Goal: Task Accomplishment & Management: Use online tool/utility

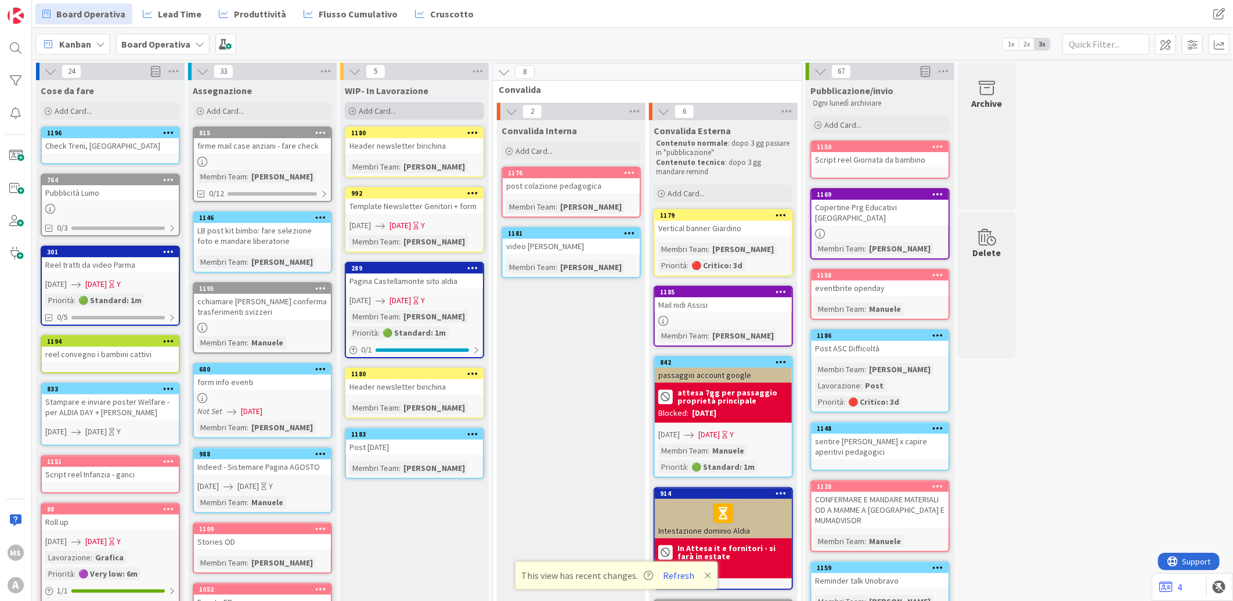
click at [414, 106] on div "Add Card..." at bounding box center [414, 110] width 139 height 17
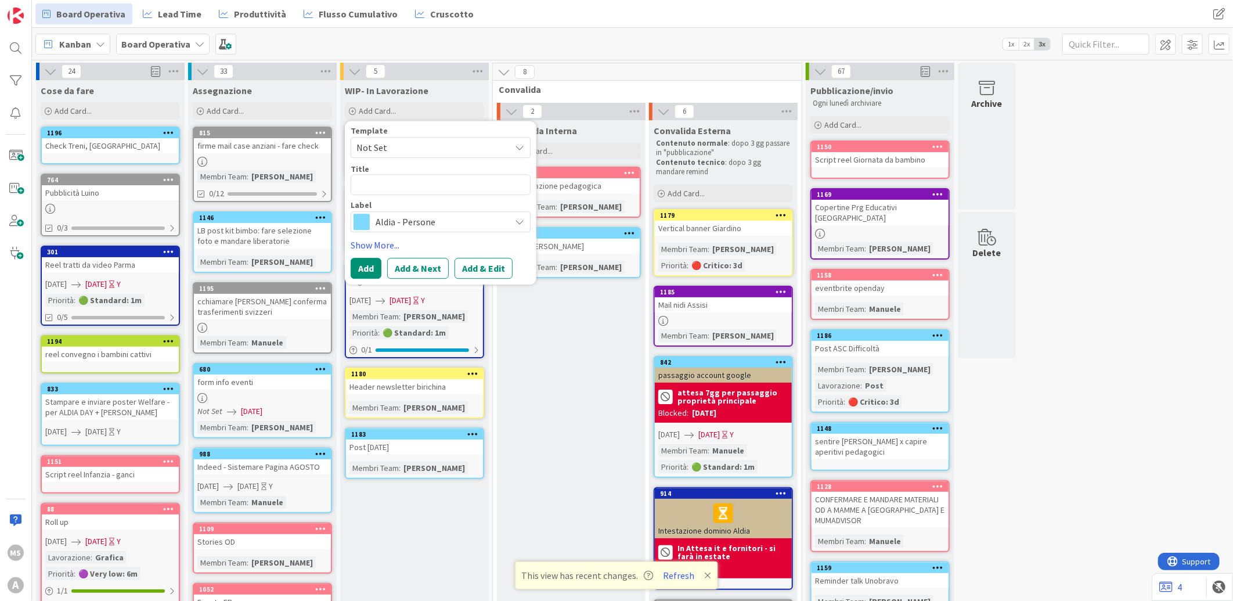
click at [402, 215] on span "Aldia - Persone" at bounding box center [440, 222] width 129 height 16
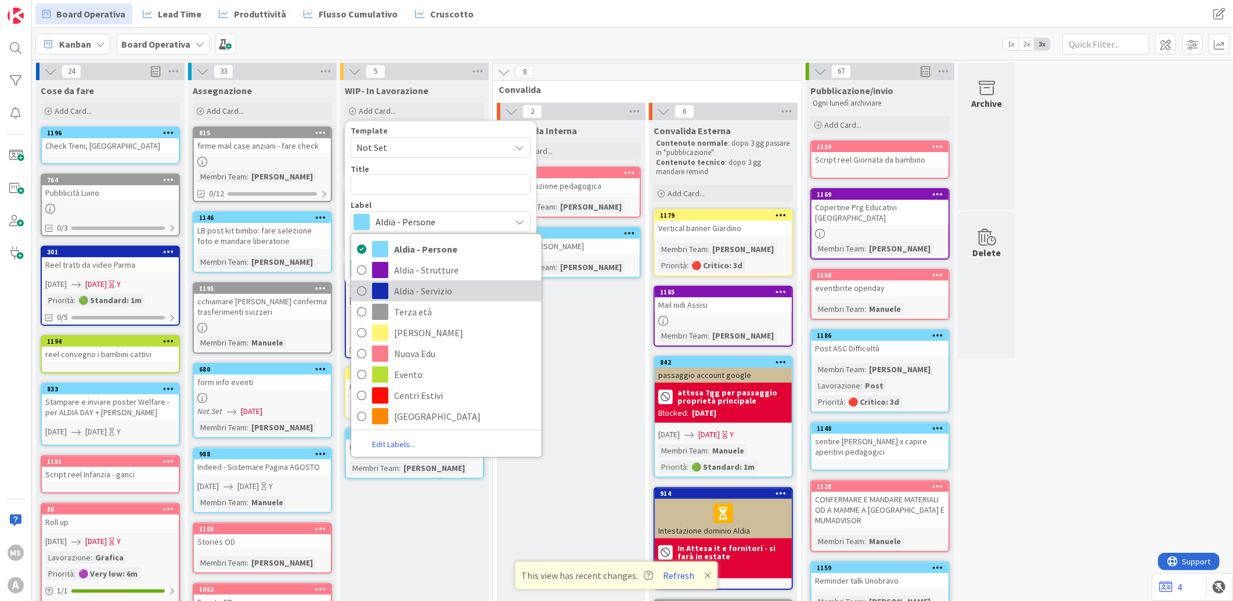
click at [414, 290] on span "Aldia - Servizio" at bounding box center [465, 290] width 142 height 17
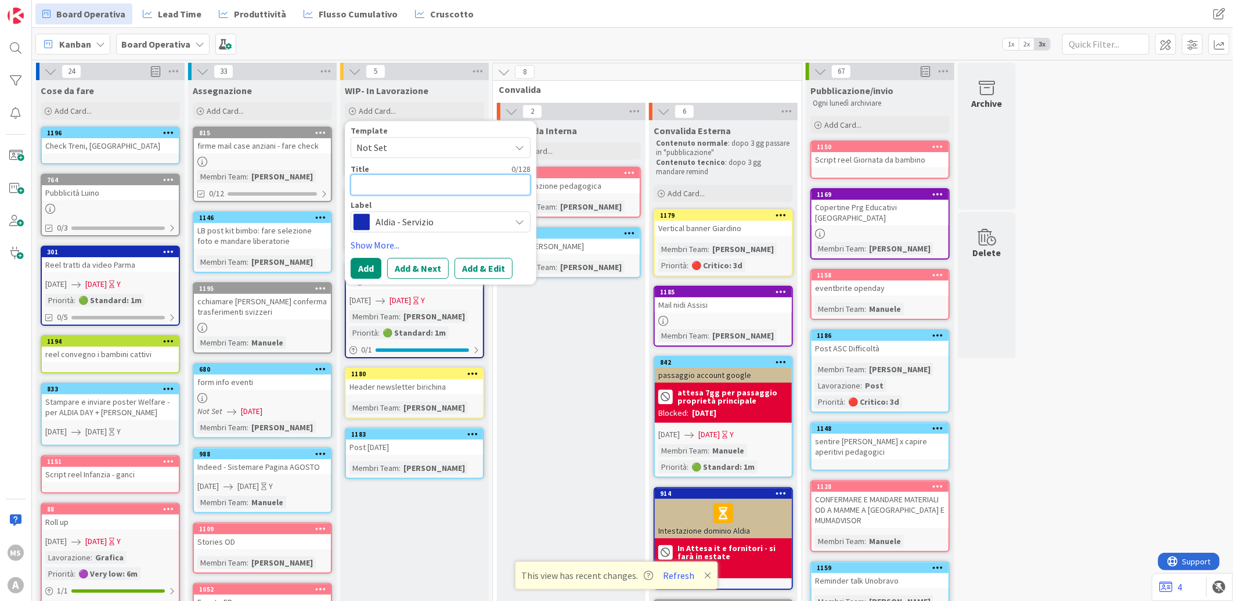
click at [401, 195] on textarea at bounding box center [441, 184] width 180 height 21
type textarea "x"
type textarea "f"
type textarea "x"
type textarea "fi"
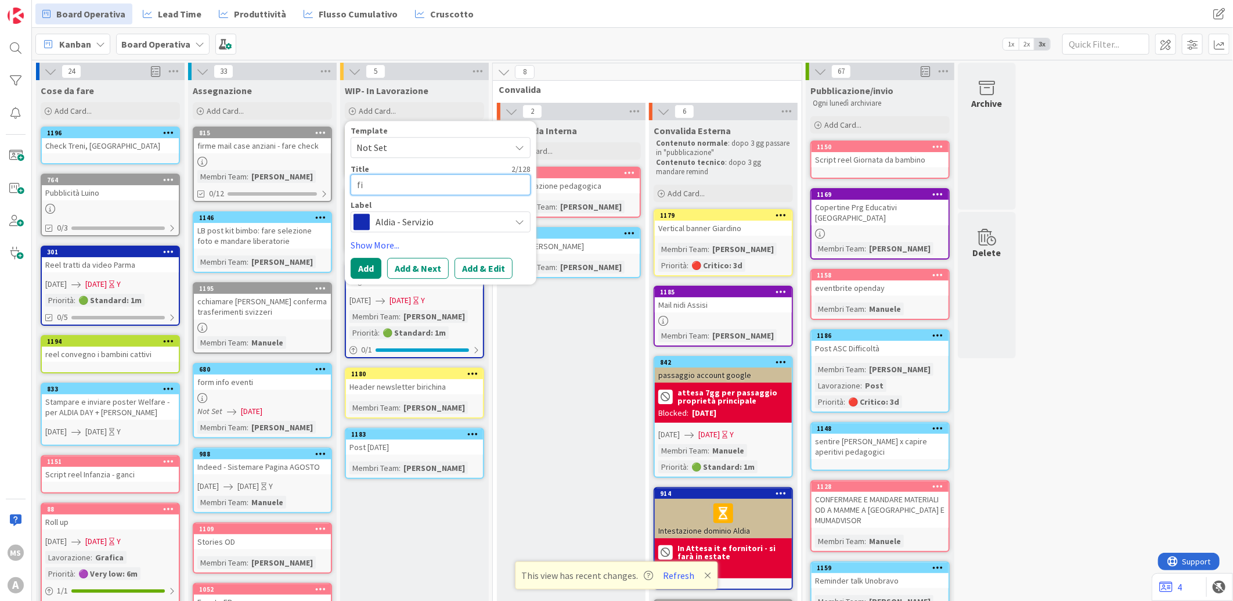
type textarea "x"
type textarea "fir"
type textarea "x"
type textarea "firm"
type textarea "x"
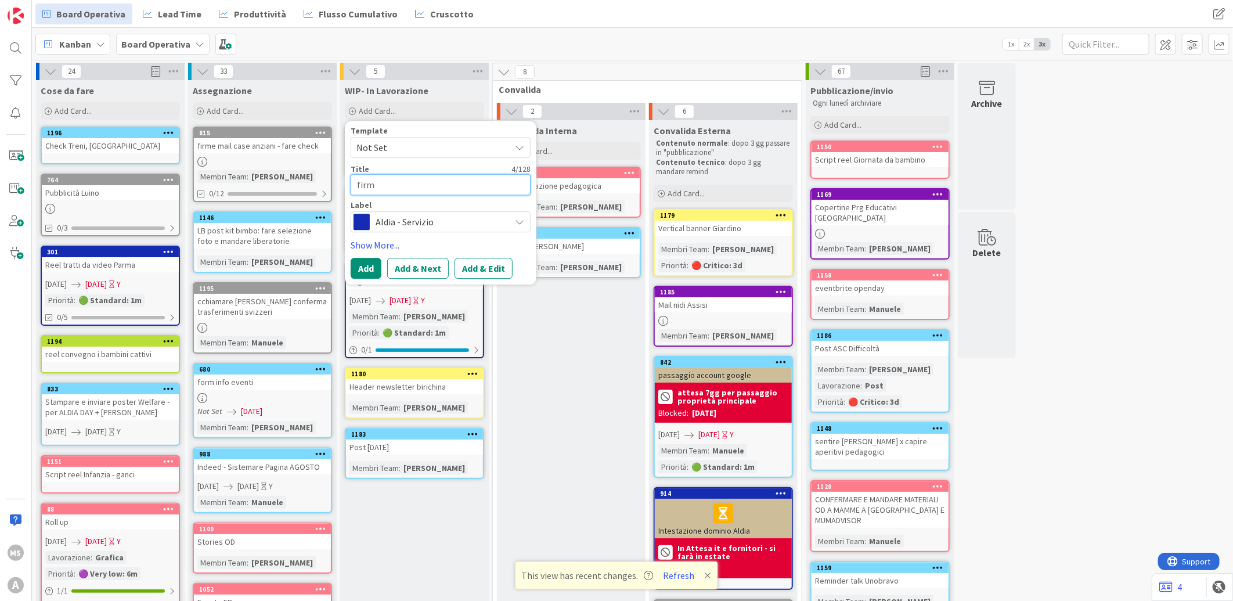
type textarea "firma"
type textarea "x"
type textarea "firma"
type textarea "x"
type textarea "firma m"
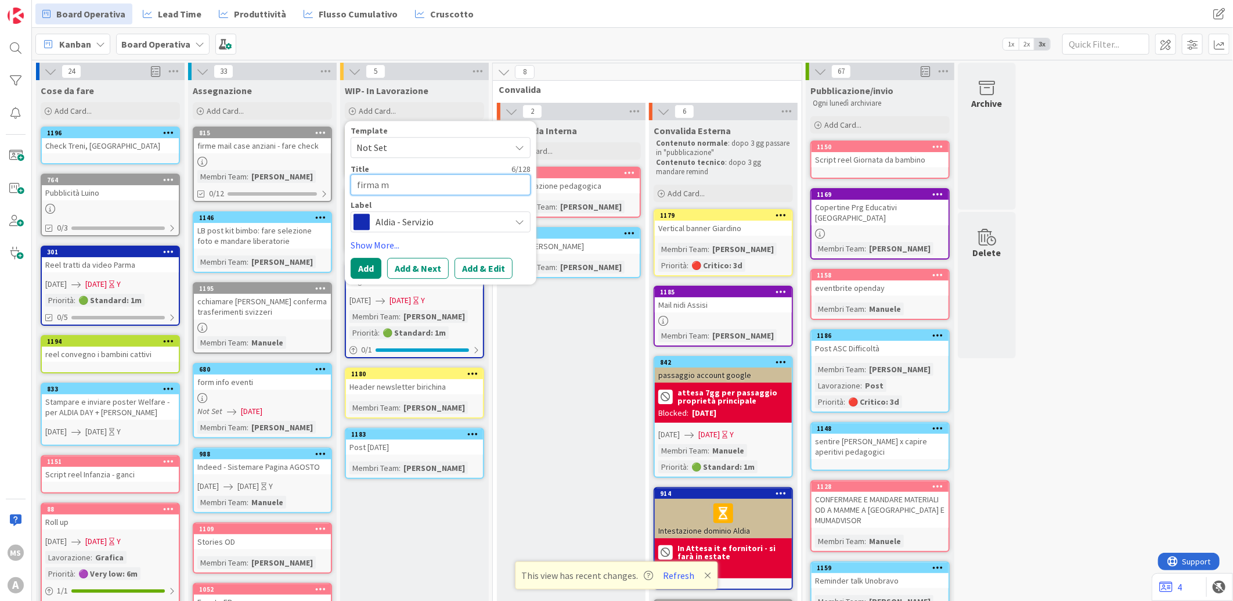
type textarea "x"
type textarea "firma ma"
type textarea "x"
type textarea "firma mai"
type textarea "x"
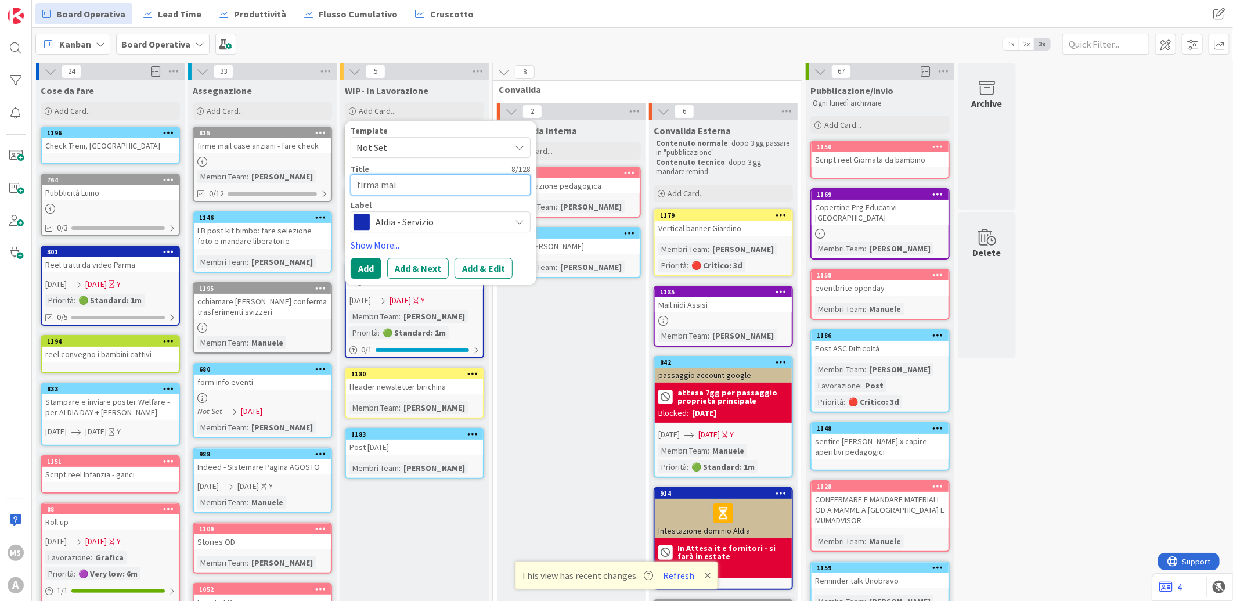
type textarea "firma mail"
type textarea "x"
type textarea "firma mail"
type textarea "x"
type textarea "firma mail a"
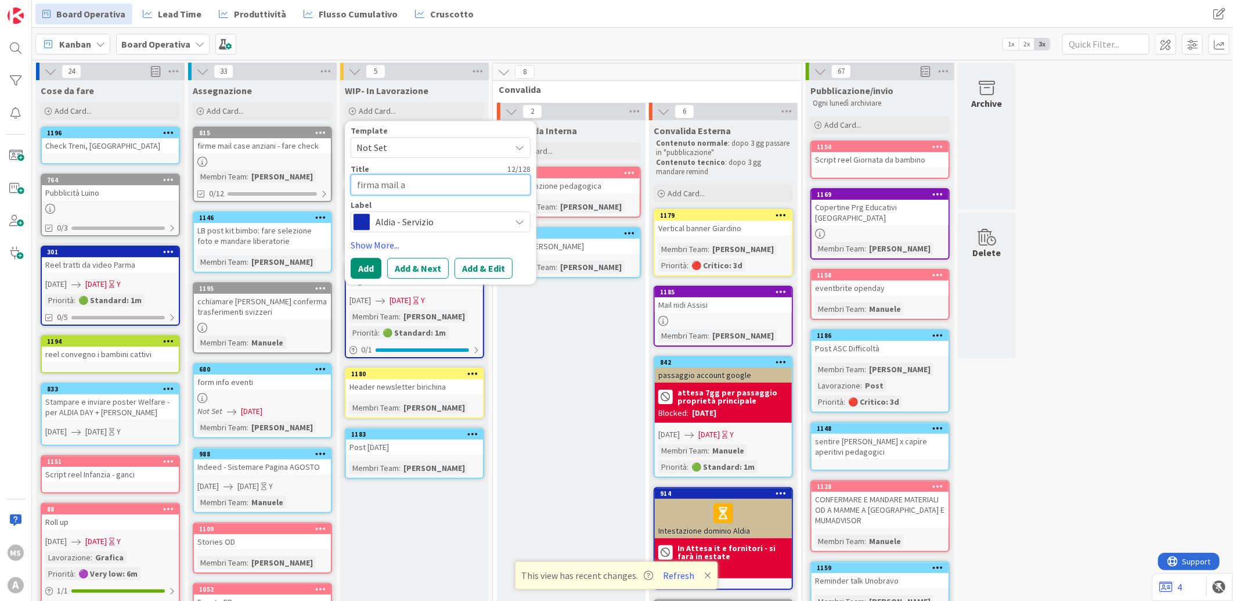
type textarea "x"
type textarea "firma mail at"
type textarea "x"
type textarea "firma mail ati"
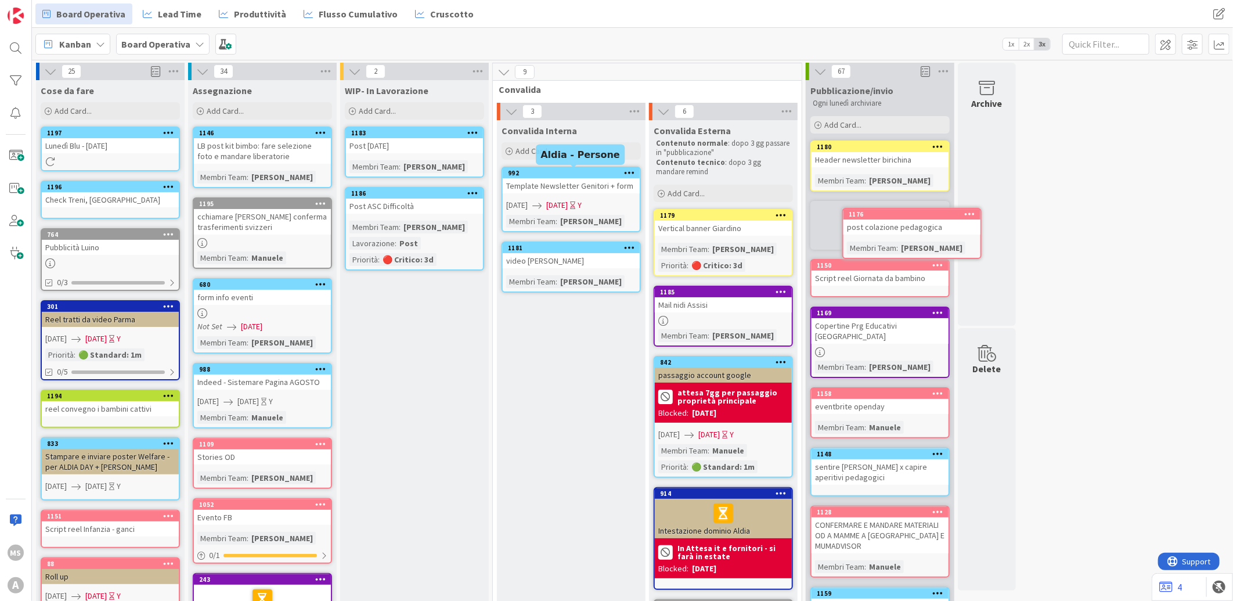
type textarea "x"
